Goal: Task Accomplishment & Management: Manage account settings

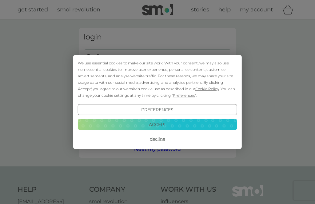
click at [155, 142] on button "Decline" at bounding box center [157, 138] width 159 height 11
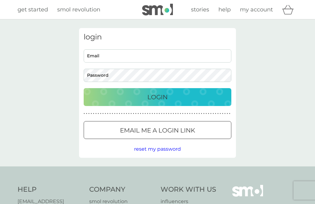
click at [113, 56] on input "Email" at bounding box center [158, 55] width 148 height 13
click at [117, 56] on input "Email" at bounding box center [158, 55] width 148 height 13
type input "kakeywakes@yahoo.com"
click at [157, 97] on button "Login" at bounding box center [158, 97] width 148 height 18
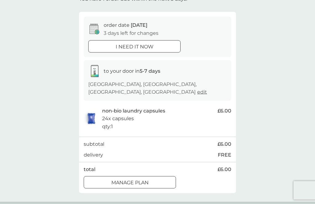
scroll to position [44, 0]
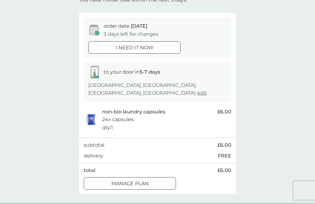
click at [120, 185] on button "Manage plan" at bounding box center [130, 183] width 92 height 12
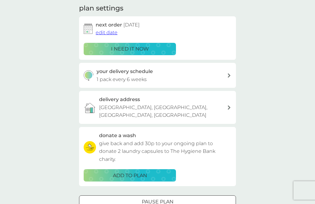
scroll to position [89, 0]
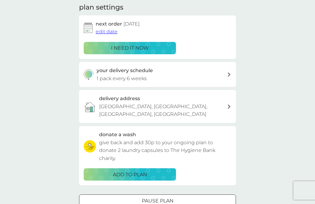
click at [119, 170] on p "ADD TO PLAN" at bounding box center [130, 174] width 34 height 8
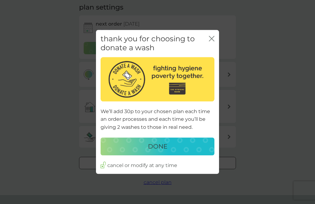
click at [136, 151] on div "DONE" at bounding box center [157, 146] width 101 height 10
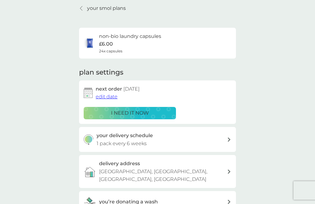
scroll to position [10, 0]
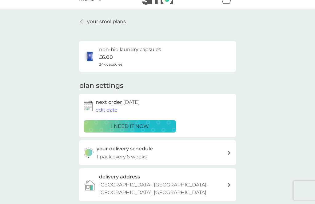
click at [115, 18] on p "your smol plans" at bounding box center [106, 22] width 39 height 8
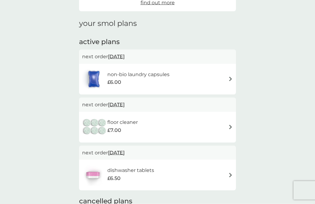
scroll to position [73, 0]
click at [232, 126] on img at bounding box center [230, 126] width 5 height 5
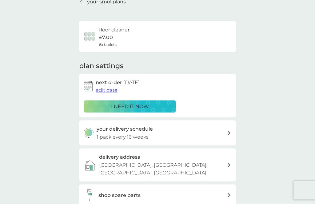
scroll to position [40, 0]
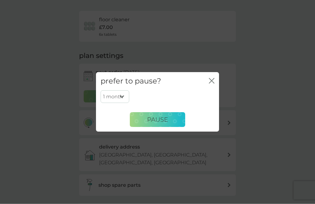
scroll to position [41, 0]
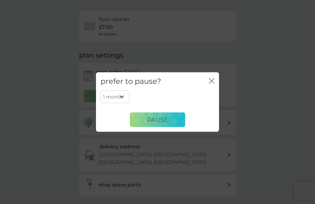
click at [124, 103] on select "1 month 2 months 3 months 4 months 5 months 6 months" at bounding box center [115, 96] width 29 height 13
select select "6"
click at [140, 190] on div "prefer to pause? close 1 month 2 months 3 months 4 months 5 months 6 months Pau…" at bounding box center [157, 102] width 315 height 204
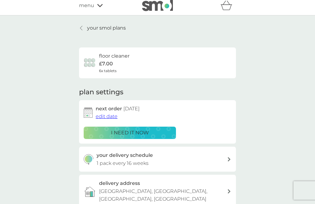
scroll to position [0, 0]
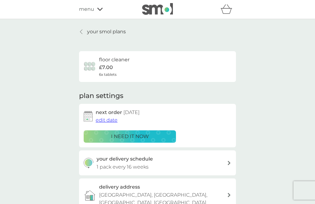
click at [110, 63] on p "£7.00" at bounding box center [106, 67] width 14 height 8
click at [94, 65] on img at bounding box center [90, 66] width 12 height 12
click at [109, 122] on span "edit date" at bounding box center [107, 120] width 22 height 6
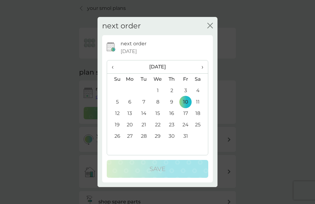
scroll to position [13, 0]
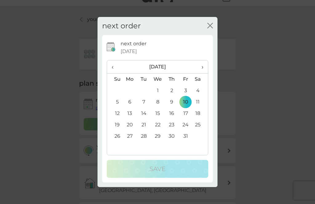
click at [204, 73] on th "›" at bounding box center [199, 66] width 15 height 13
click at [211, 149] on div "next order [DATE] ‹ [DATE] › Su Mo Tu We Th Fr Sa 30 1 2 3 4 5 6 7 8 9 10 11 12…" at bounding box center [157, 108] width 111 height 147
click at [206, 73] on th "›" at bounding box center [199, 66] width 15 height 13
click at [207, 72] on th "›" at bounding box center [199, 66] width 15 height 13
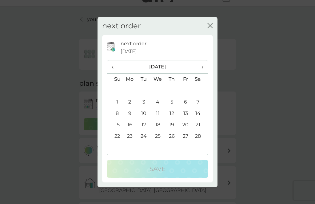
click at [207, 71] on th "›" at bounding box center [199, 66] width 15 height 13
click at [202, 73] on span "›" at bounding box center [200, 66] width 6 height 13
click at [200, 73] on span "›" at bounding box center [200, 66] width 6 height 13
click at [199, 73] on span "›" at bounding box center [200, 66] width 6 height 13
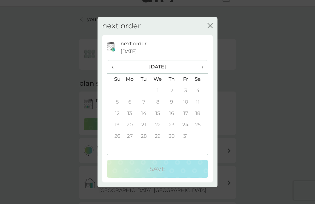
click at [202, 73] on span "›" at bounding box center [200, 66] width 6 height 13
click at [203, 72] on span "›" at bounding box center [200, 66] width 6 height 13
click at [210, 28] on icon "close" at bounding box center [210, 26] width 6 height 6
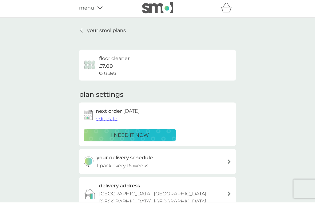
scroll to position [0, 0]
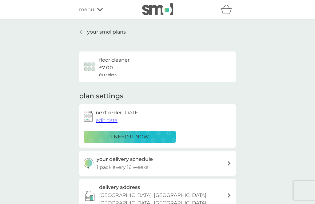
click at [108, 63] on h6 "floor cleaner" at bounding box center [114, 60] width 30 height 8
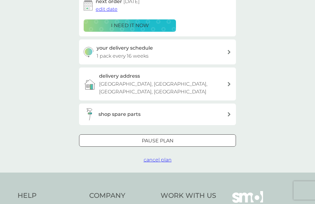
scroll to position [117, 0]
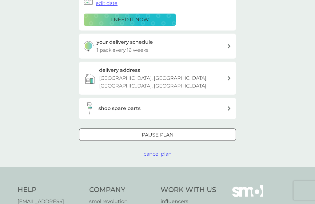
click at [166, 151] on span "cancel plan" at bounding box center [158, 154] width 28 height 6
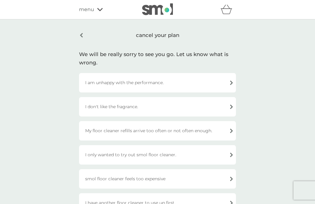
click at [235, 155] on div "I only wanted to try out smol floor cleaner." at bounding box center [157, 154] width 157 height 19
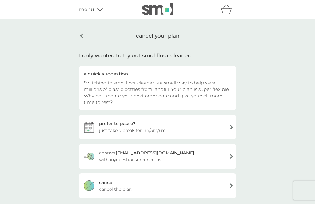
click at [114, 189] on span "cancel the plan" at bounding box center [115, 188] width 33 height 7
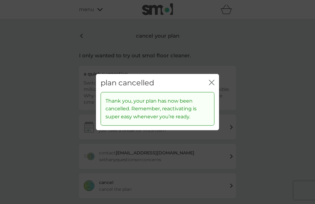
click at [216, 86] on div "plan cancelled close" at bounding box center [157, 83] width 123 height 18
click at [217, 87] on div "plan cancelled close" at bounding box center [157, 83] width 123 height 18
click at [213, 85] on icon "close" at bounding box center [213, 82] width 2 height 5
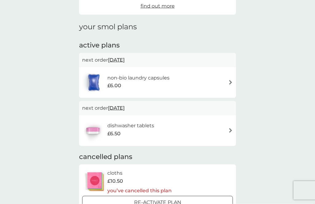
scroll to position [70, 0]
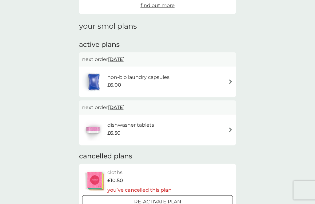
click at [110, 129] on span "£6.50" at bounding box center [113, 133] width 13 height 8
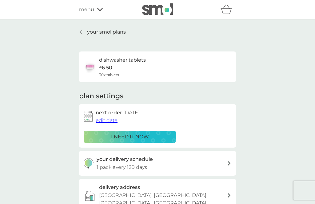
click at [256, 131] on div "your smol plans dishwasher tablets £6.50 30x tablets plan settings next order […" at bounding box center [157, 169] width 315 height 301
click at [234, 160] on div "your delivery schedule 1 pack every 120 days" at bounding box center [157, 162] width 157 height 25
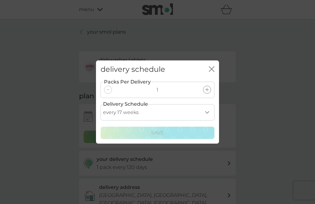
click at [212, 120] on select "every 1 week every 2 weeks every 3 weeks every 4 weeks every 5 weeks every 6 we…" at bounding box center [158, 112] width 114 height 16
select select "42"
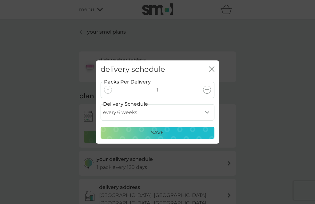
click at [166, 138] on button "Save" at bounding box center [158, 132] width 114 height 12
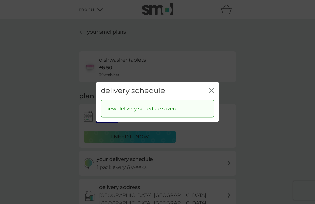
click at [212, 93] on icon "close" at bounding box center [212, 90] width 6 height 6
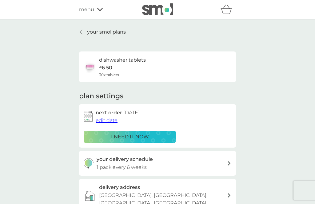
click at [150, 135] on div "i need it now" at bounding box center [130, 137] width 84 height 8
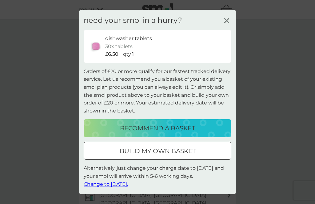
click at [115, 186] on span "Change to [DATE]." at bounding box center [106, 183] width 44 height 6
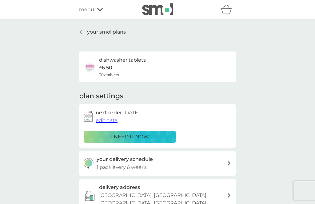
click at [99, 28] on p "your smol plans" at bounding box center [106, 32] width 39 height 8
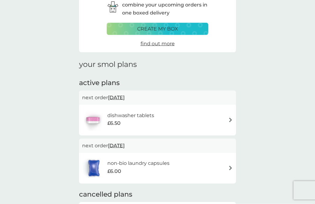
scroll to position [45, 0]
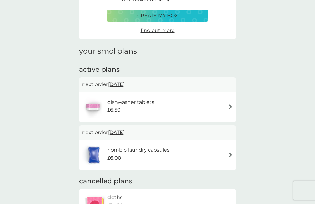
click at [137, 148] on h6 "non-bio laundry capsules" at bounding box center [138, 150] width 62 height 8
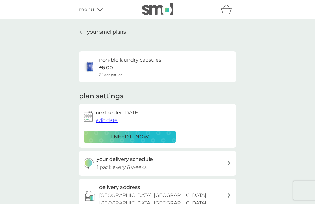
click at [314, 83] on div "your smol plans non-bio laundry capsules £6.00 24x capsules plan settings next …" at bounding box center [157, 151] width 315 height 264
